Goal: Communication & Community: Participate in discussion

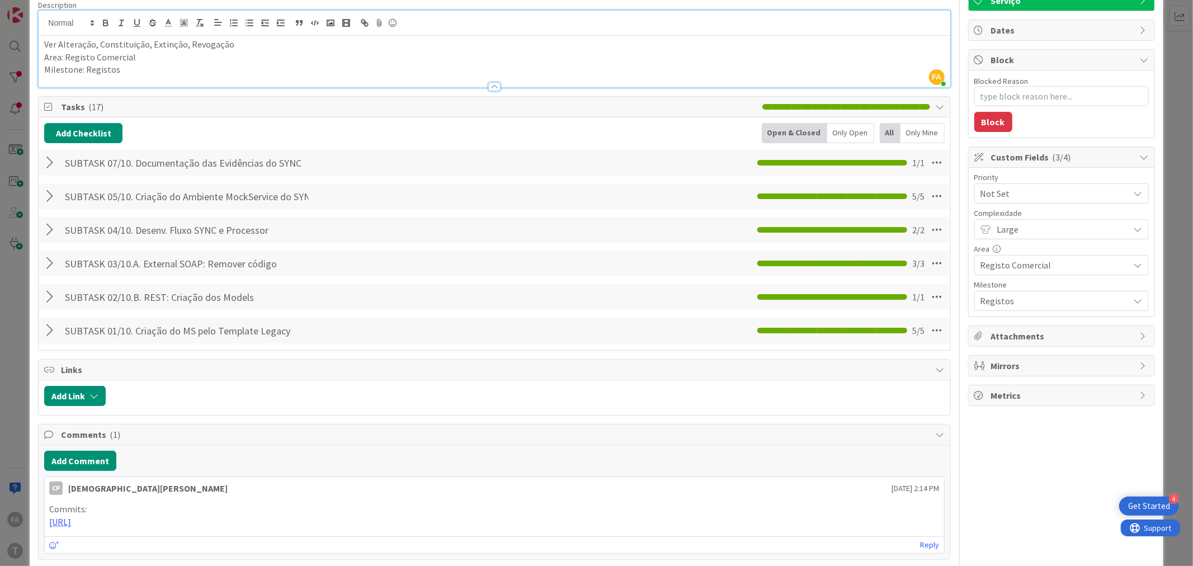
scroll to position [186, 0]
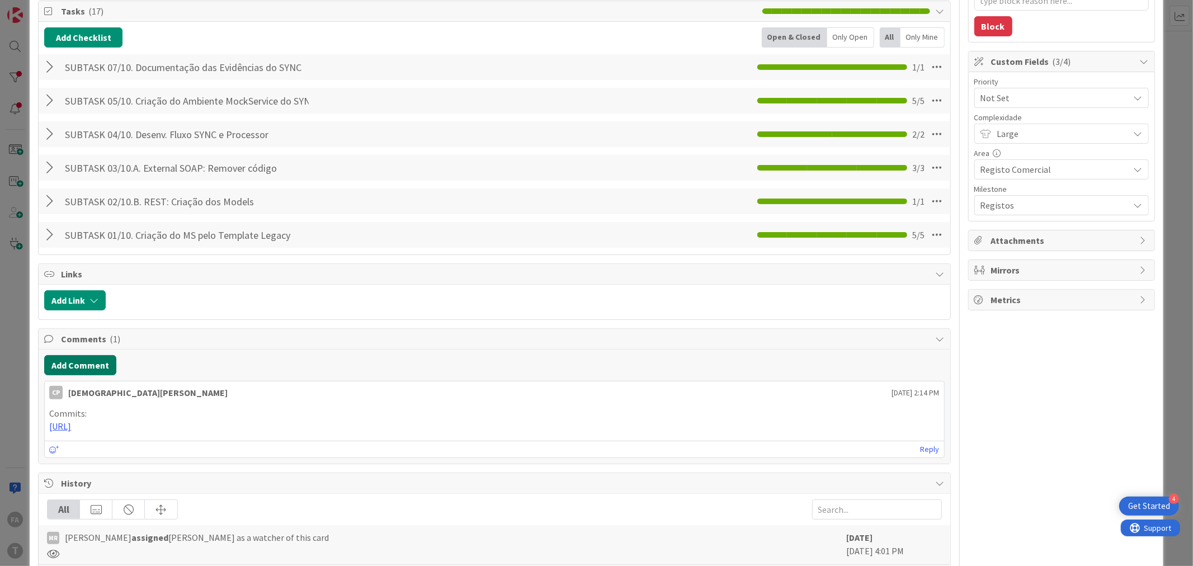
click at [94, 368] on button "Add Comment" at bounding box center [80, 365] width 72 height 20
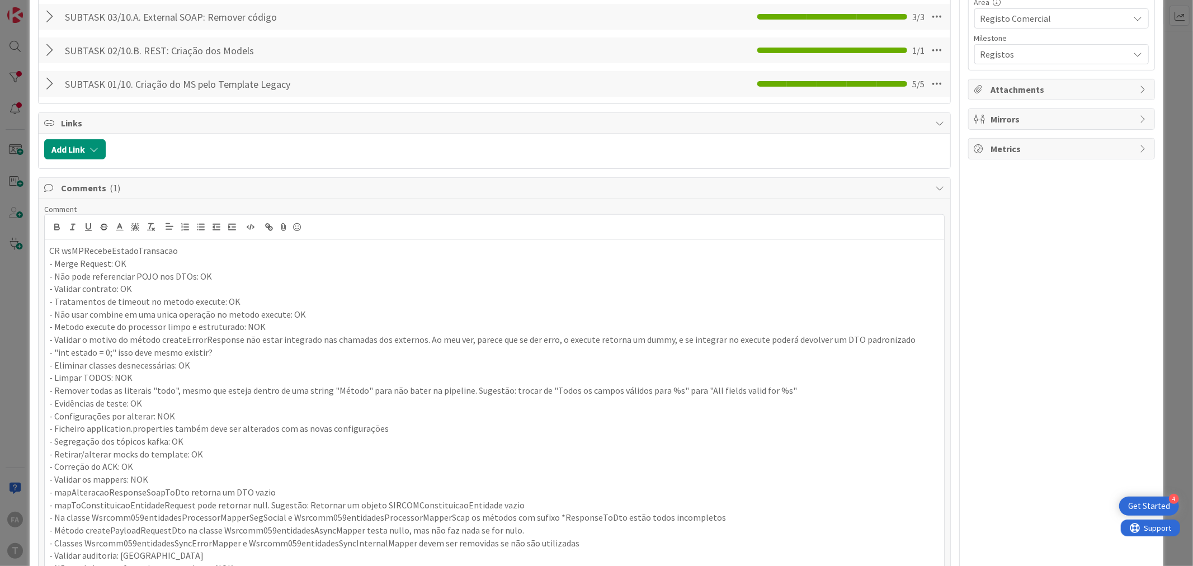
scroll to position [176, 0]
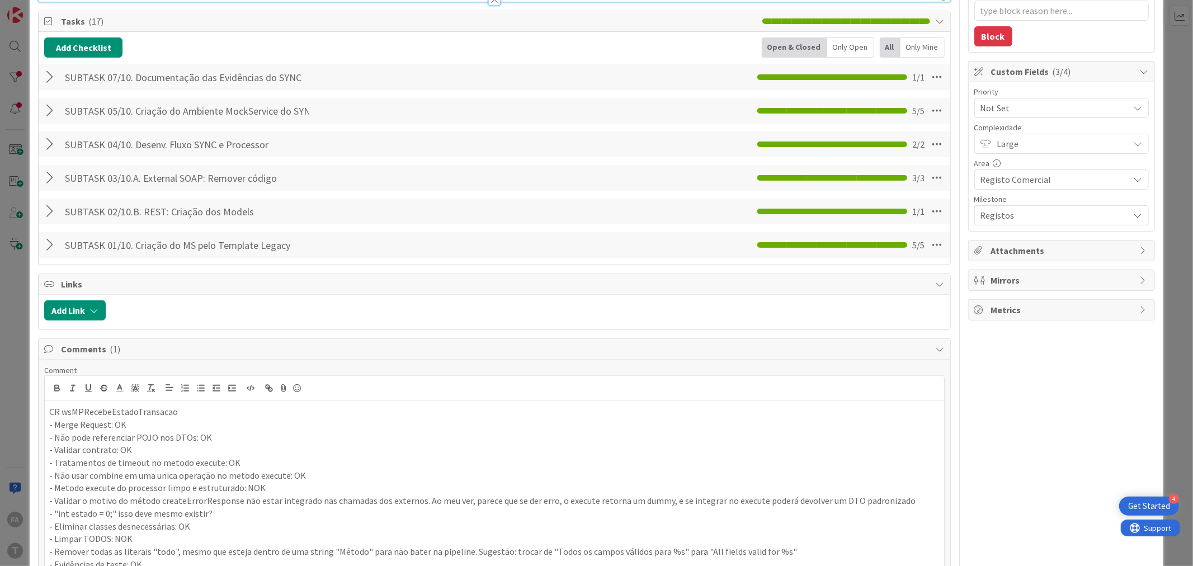
click at [119, 414] on p "CR wsMPRecebeEstadoTransacao" at bounding box center [494, 412] width 890 height 13
click at [57, 386] on icon "button" at bounding box center [57, 386] width 4 height 3
click at [90, 389] on icon "button" at bounding box center [88, 388] width 4 height 6
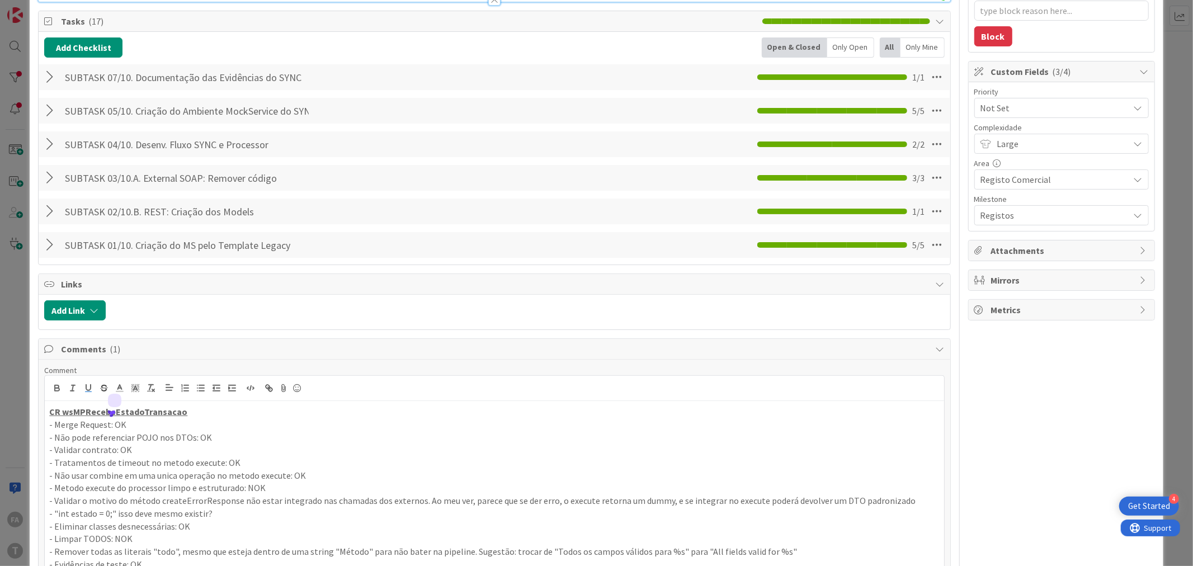
click at [248, 420] on p "- Merge Request: OK" at bounding box center [494, 424] width 890 height 13
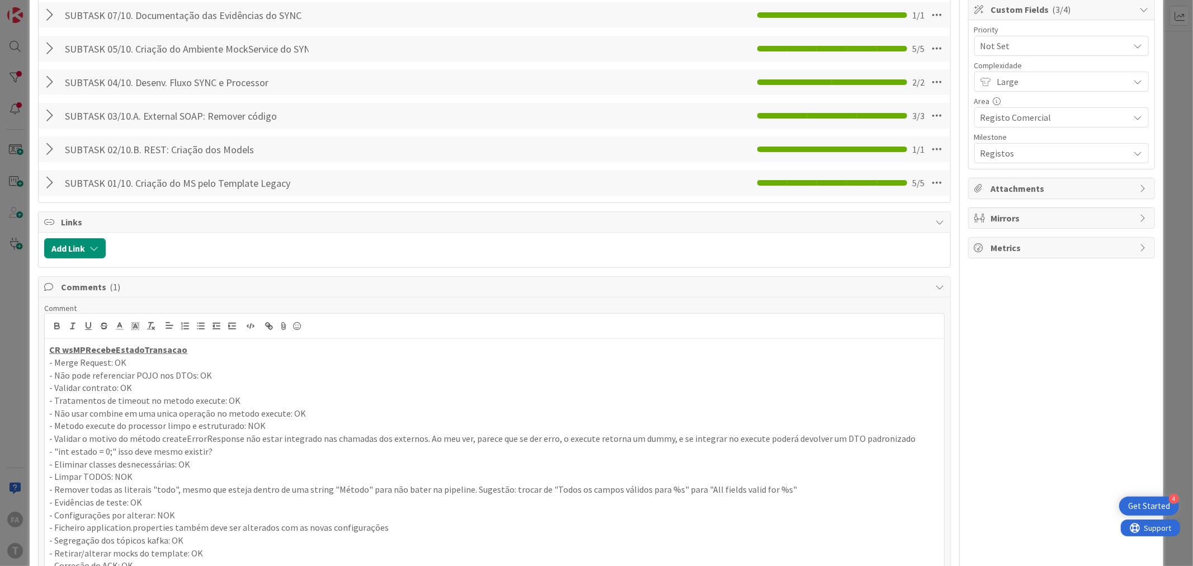
click at [260, 427] on p "- Metodo execute do processor limpo e estruturado: NOK" at bounding box center [494, 426] width 890 height 13
click at [58, 324] on icon "button" at bounding box center [57, 324] width 4 height 3
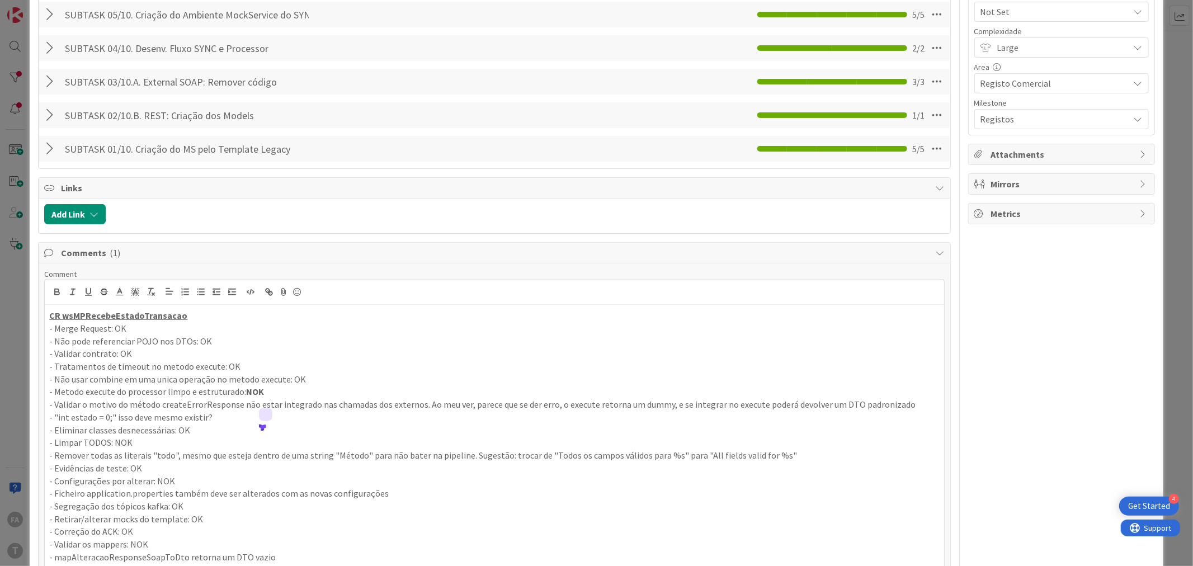
scroll to position [487, 0]
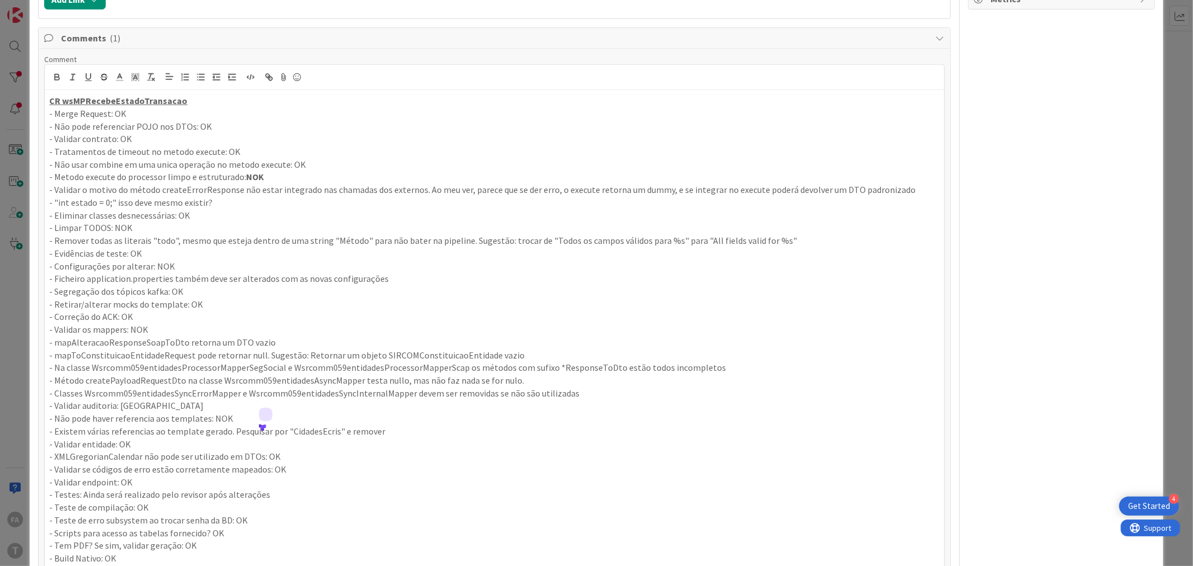
click at [139, 230] on p "- Limpar TODOS: NOK" at bounding box center [494, 228] width 890 height 13
click at [56, 77] on icon "button" at bounding box center [57, 77] width 10 height 10
click at [172, 265] on p "- Configurações por alterar: NOK" at bounding box center [494, 266] width 890 height 13
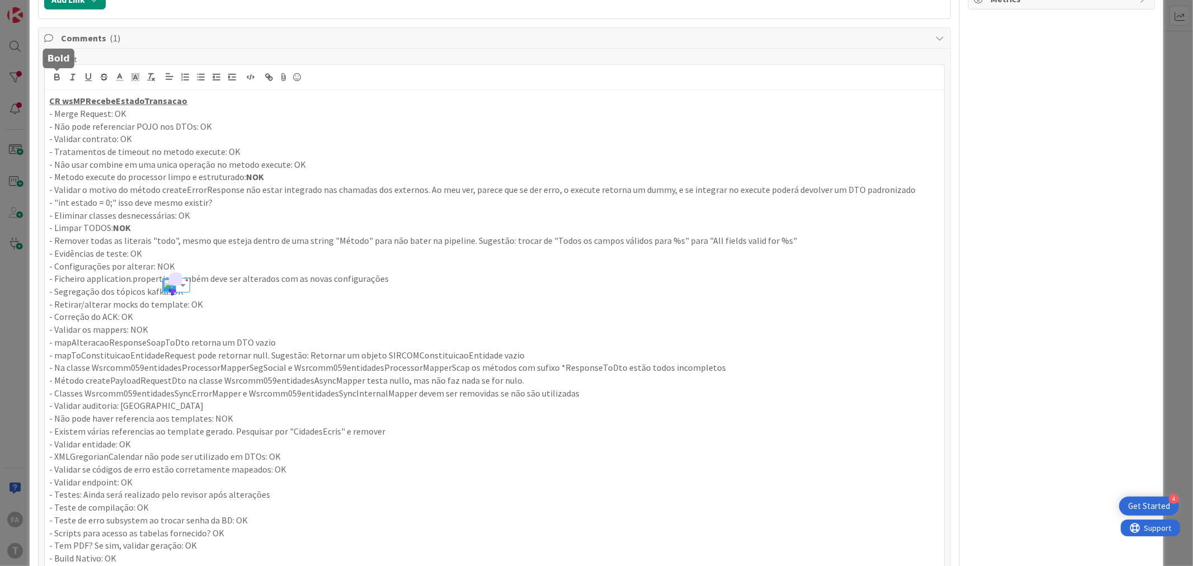
click at [57, 78] on icon "button" at bounding box center [57, 78] width 4 height 3
click at [152, 321] on p "- Correção do ACK: OK" at bounding box center [494, 316] width 890 height 13
click at [231, 420] on p "- Não pode haver referencia aos templates: NOK" at bounding box center [494, 418] width 890 height 13
click at [58, 74] on icon "button" at bounding box center [57, 77] width 10 height 10
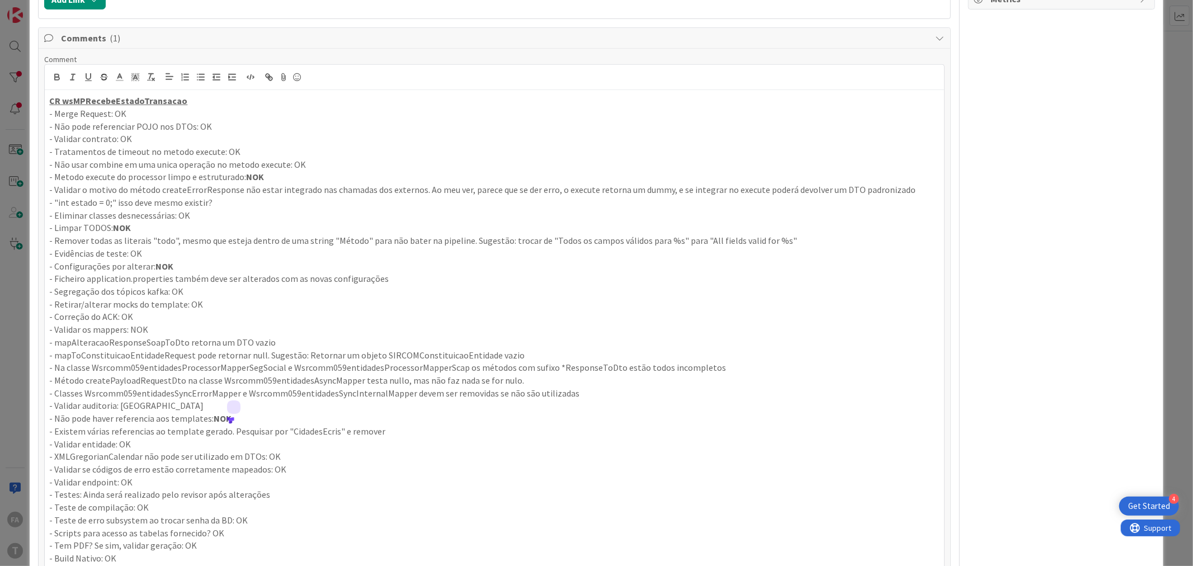
click at [154, 329] on p "- Validar os mappers: NOK" at bounding box center [494, 329] width 890 height 13
click at [57, 77] on icon "button" at bounding box center [57, 77] width 10 height 10
click at [284, 132] on p "- Não pode referenciar POJO nos DTOs: OK" at bounding box center [494, 126] width 890 height 13
click at [217, 181] on p "- Metodo execute do processor limpo e estruturado: NOK" at bounding box center [494, 177] width 890 height 13
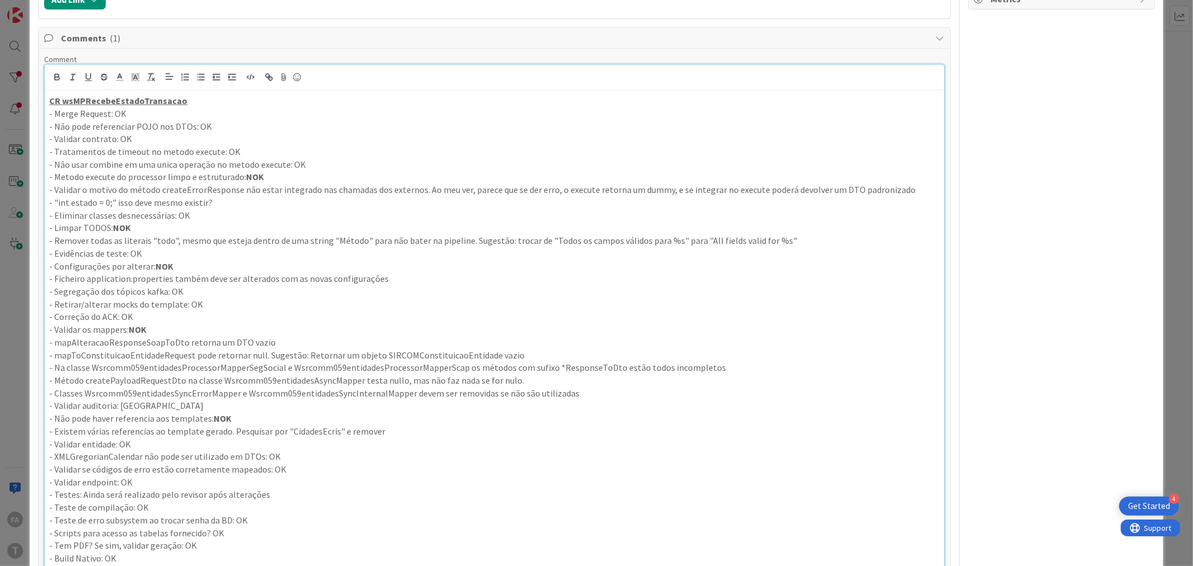
click at [217, 181] on p "- Metodo execute do processor limpo e estruturado: NOK" at bounding box center [494, 177] width 890 height 13
click at [53, 77] on icon "button" at bounding box center [57, 77] width 10 height 10
click at [90, 77] on icon "button" at bounding box center [88, 77] width 10 height 10
click at [345, 209] on div "CR wsMPRecebeEstadoTransacao - Merge Request: OK - Não pode referenciar POJO no…" at bounding box center [494, 361] width 899 height 543
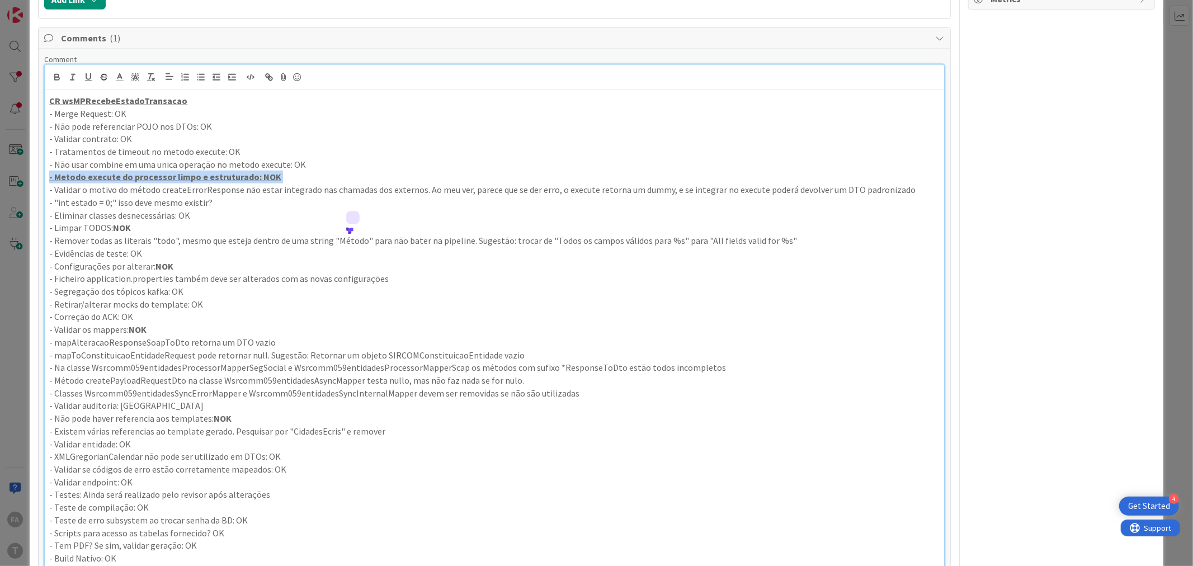
click at [256, 199] on p "- "int estado = 0;" isso deve mesmo existir?" at bounding box center [494, 202] width 890 height 13
click at [253, 208] on p "- "int estado = 0;" isso deve mesmo existir?" at bounding box center [494, 202] width 890 height 13
drag, startPoint x: 230, startPoint y: 206, endPoint x: 239, endPoint y: 204, distance: 9.1
click at [232, 206] on p "- "int estado = 0;" isso deve mesmo existir?" at bounding box center [494, 202] width 890 height 13
drag, startPoint x: 173, startPoint y: 204, endPoint x: 0, endPoint y: 183, distance: 174.7
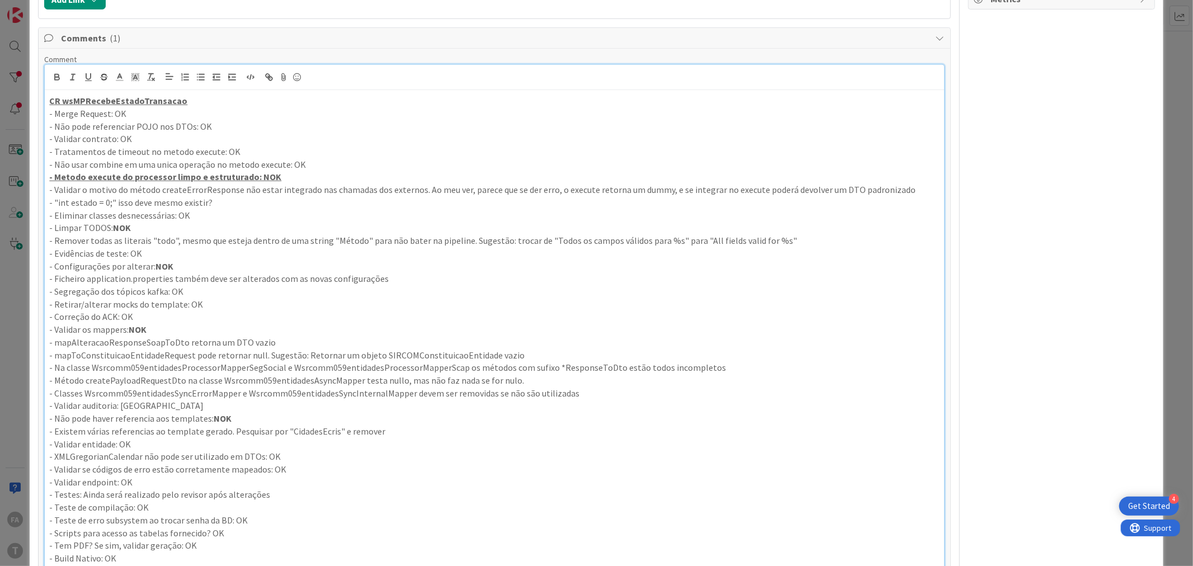
click at [0, 183] on div "ID 100 Development & Quality Assurance Code Review Title 25 / 128 793 - wsRCOMM…" at bounding box center [596, 283] width 1193 height 566
click at [53, 79] on icon "button" at bounding box center [57, 77] width 10 height 10
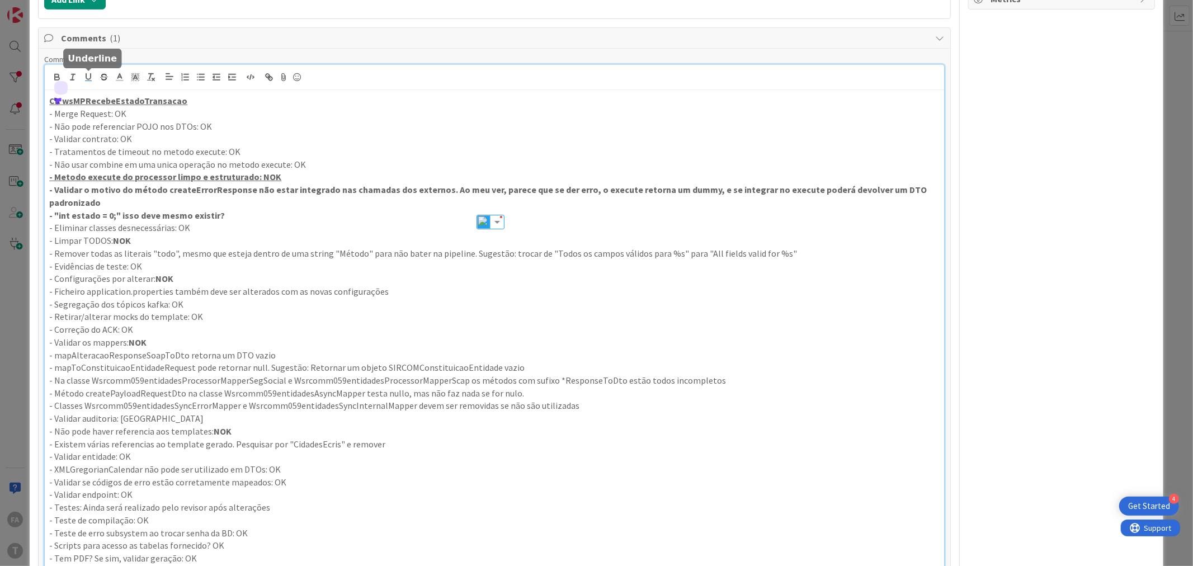
click at [91, 74] on icon "button" at bounding box center [88, 77] width 4 height 6
drag, startPoint x: 800, startPoint y: 254, endPoint x: 0, endPoint y: 243, distance: 800.1
click at [0, 243] on div "ID 100 Development & Quality Assurance Code Review Title 25 / 128 793 - wsRCOMM…" at bounding box center [596, 283] width 1193 height 566
click at [55, 77] on icon "button" at bounding box center [57, 78] width 4 height 3
click at [87, 74] on icon "button" at bounding box center [88, 77] width 10 height 10
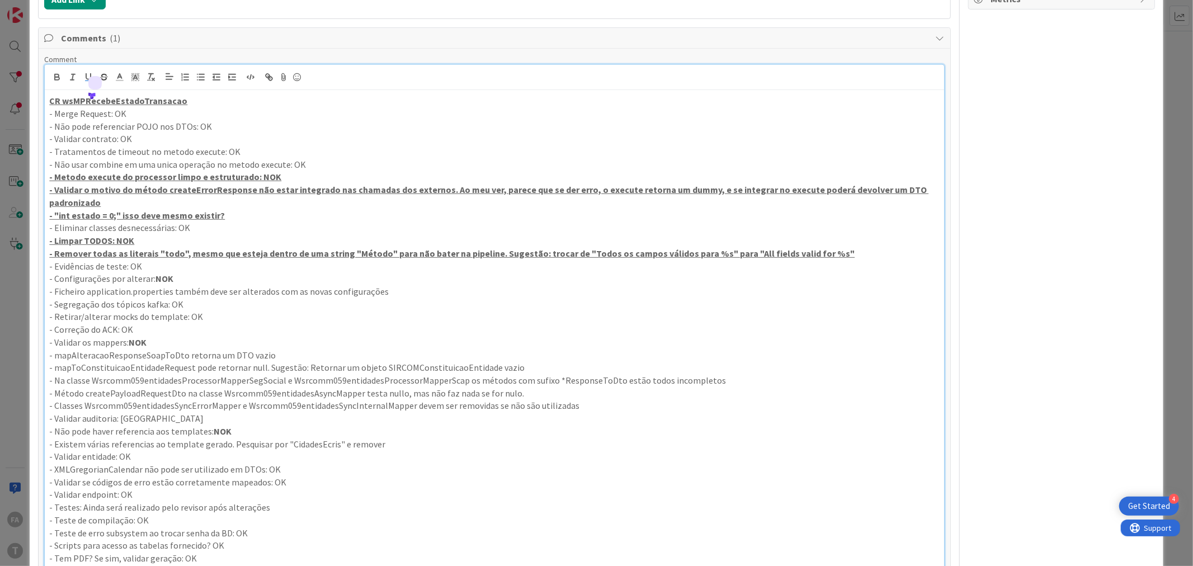
drag, startPoint x: 294, startPoint y: 294, endPoint x: 0, endPoint y: 283, distance: 293.9
click at [0, 283] on div "ID 100 Development & Quality Assurance Code Review Title 25 / 128 793 - wsRCOMM…" at bounding box center [596, 283] width 1193 height 566
click at [55, 75] on icon "button" at bounding box center [57, 75] width 4 height 3
click at [87, 74] on icon "button" at bounding box center [88, 77] width 10 height 10
drag, startPoint x: 596, startPoint y: 408, endPoint x: 0, endPoint y: 345, distance: 599.7
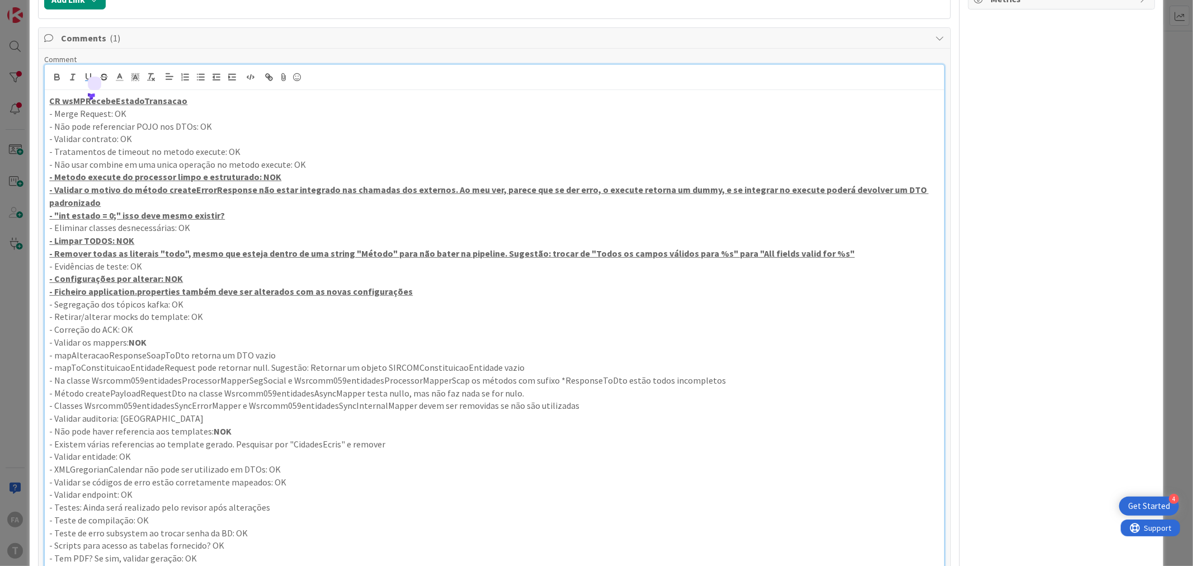
click at [0, 345] on div "ID 100 Development & Quality Assurance Code Review Title 25 / 128 793 - wsRCOMM…" at bounding box center [596, 283] width 1193 height 566
click at [57, 74] on icon "button" at bounding box center [57, 77] width 10 height 10
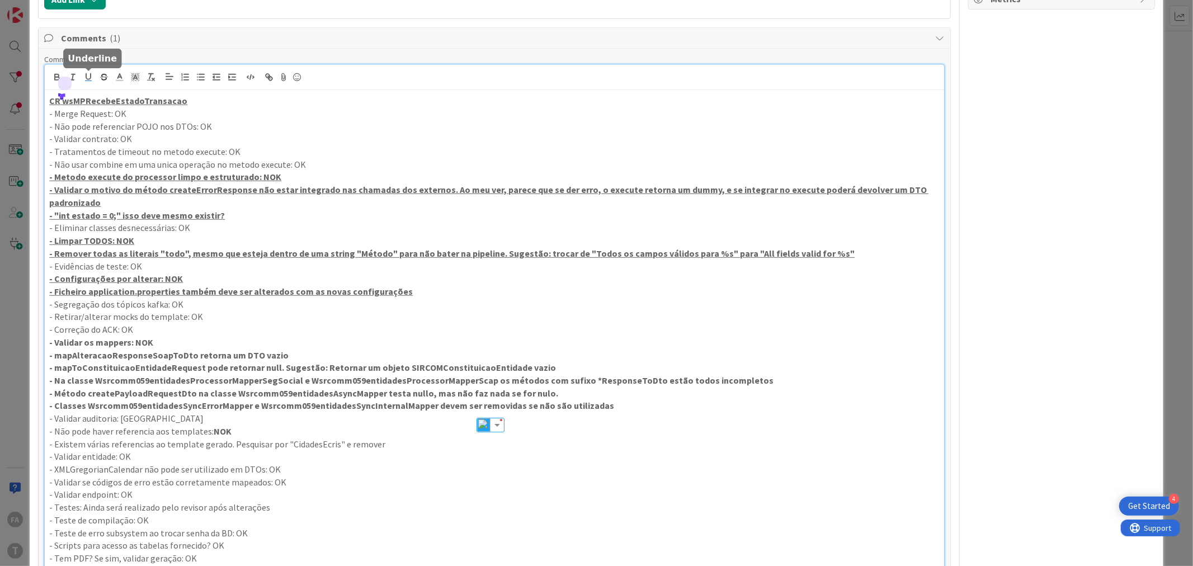
click at [90, 74] on icon "button" at bounding box center [88, 77] width 10 height 10
click at [146, 444] on p "- Existem várias referencias ao template gerado. Pesquisar por "CidadesEcris" e…" at bounding box center [494, 444] width 890 height 13
drag, startPoint x: 406, startPoint y: 445, endPoint x: 0, endPoint y: 430, distance: 406.5
click at [0, 430] on div "ID 100 Development & Quality Assurance Code Review Title 25 / 128 793 - wsRCOMM…" at bounding box center [596, 283] width 1193 height 566
click at [58, 74] on icon "button" at bounding box center [57, 77] width 10 height 10
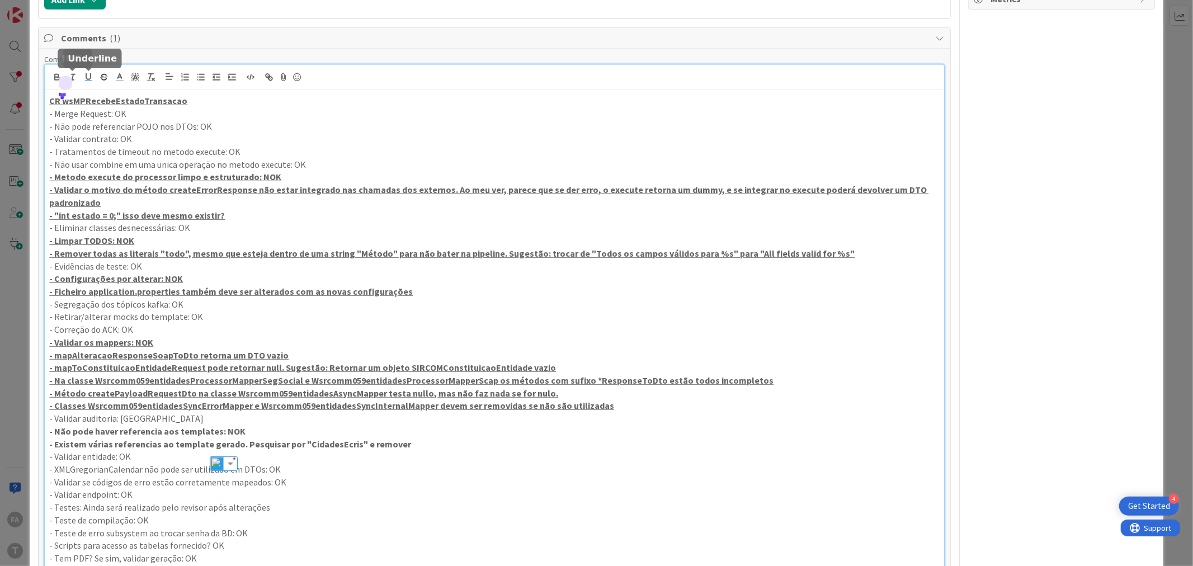
click at [88, 79] on icon "button" at bounding box center [88, 77] width 10 height 10
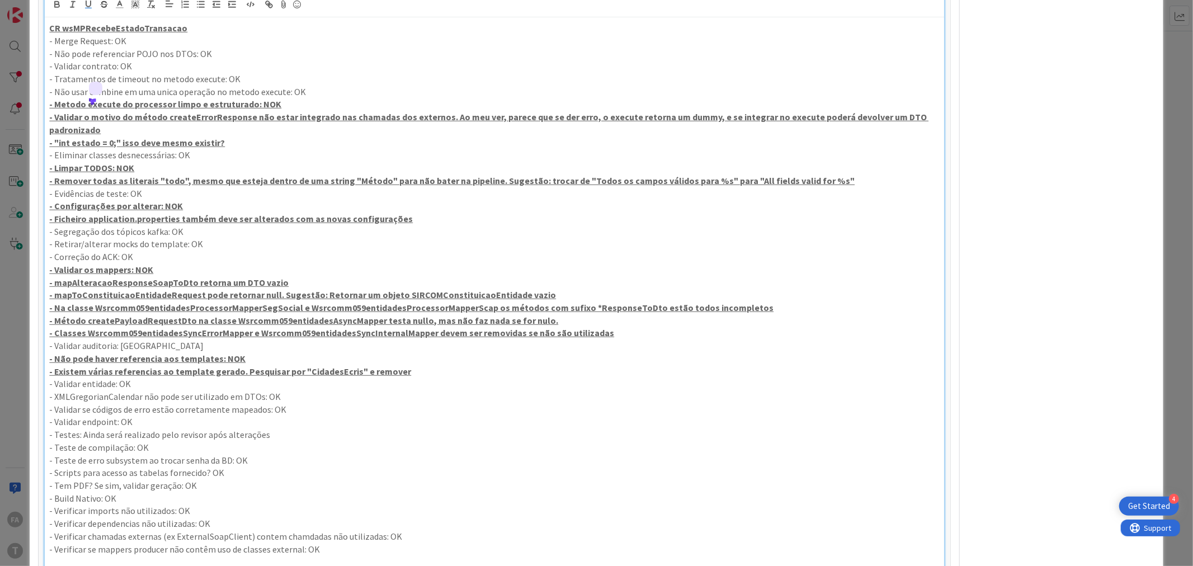
scroll to position [674, 0]
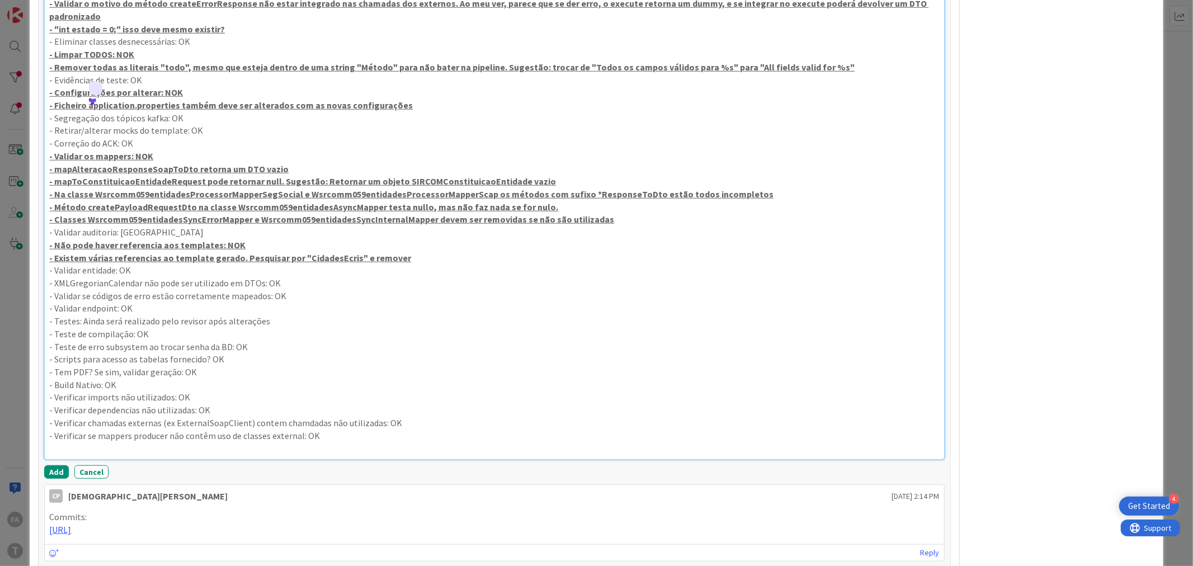
click at [402, 230] on p "- Validar auditoria: [GEOGRAPHIC_DATA]" at bounding box center [494, 232] width 890 height 13
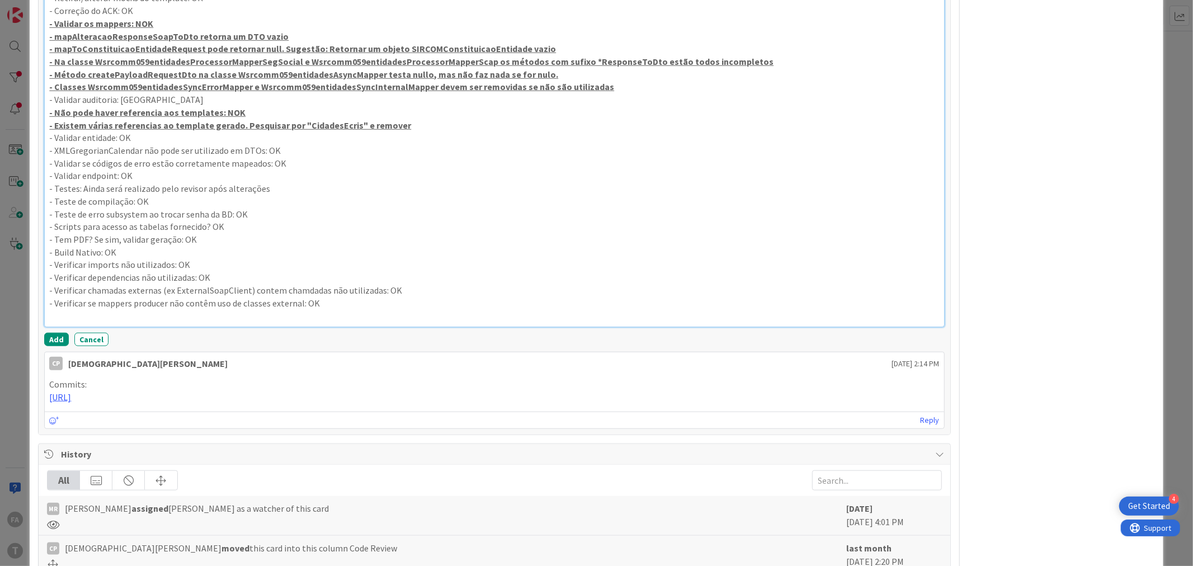
scroll to position [890, 0]
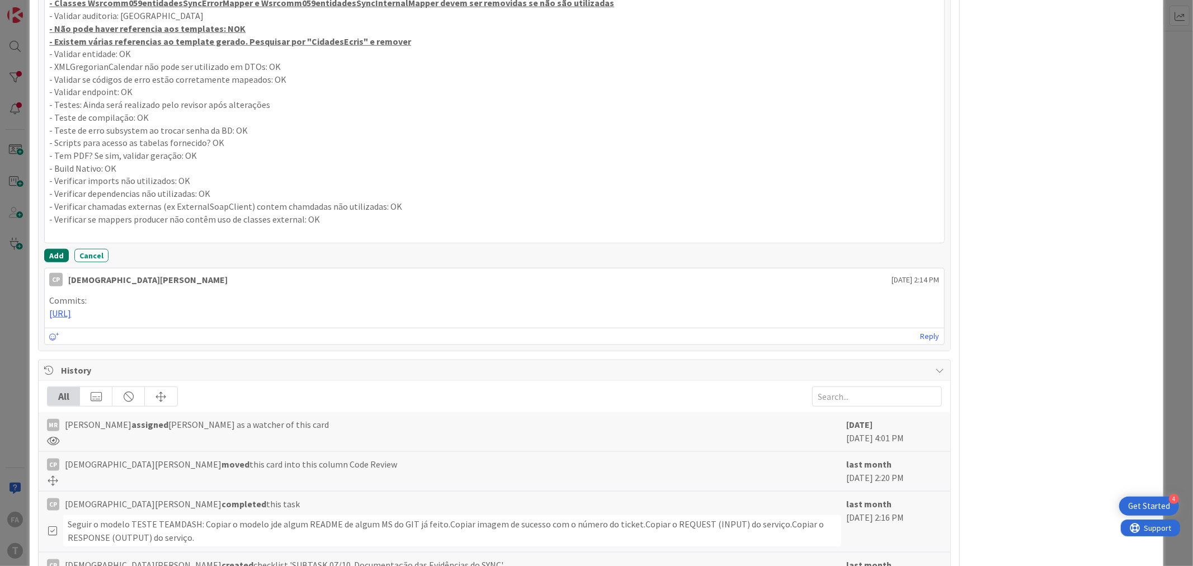
click at [59, 261] on button "Add" at bounding box center [56, 255] width 25 height 13
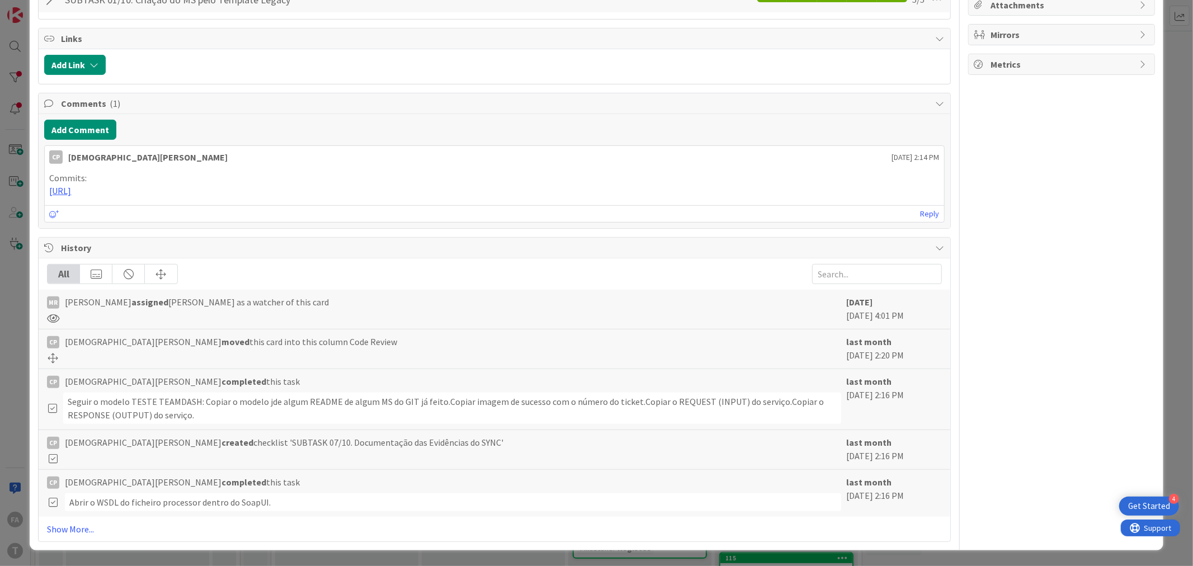
type textarea "x"
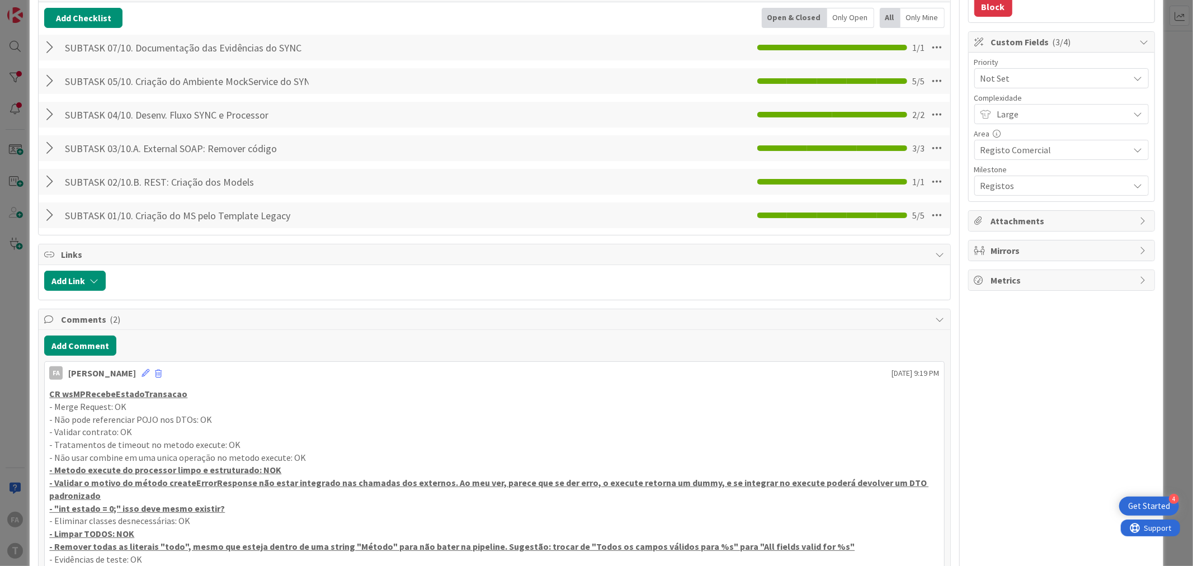
scroll to position [0, 0]
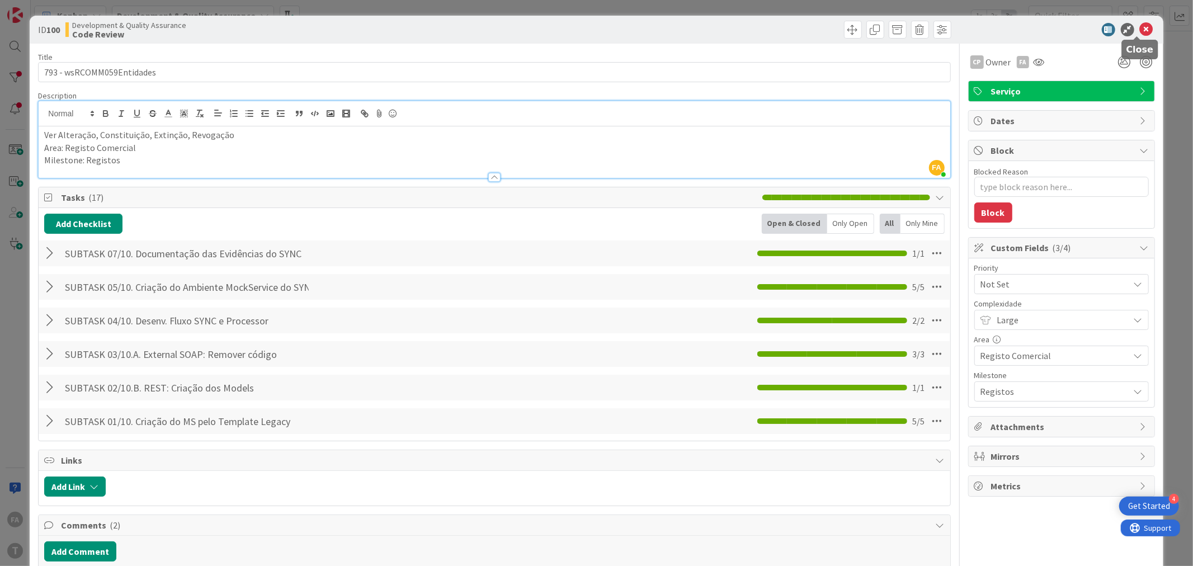
click at [1140, 27] on icon at bounding box center [1146, 29] width 13 height 13
